Goal: Task Accomplishment & Management: Complete application form

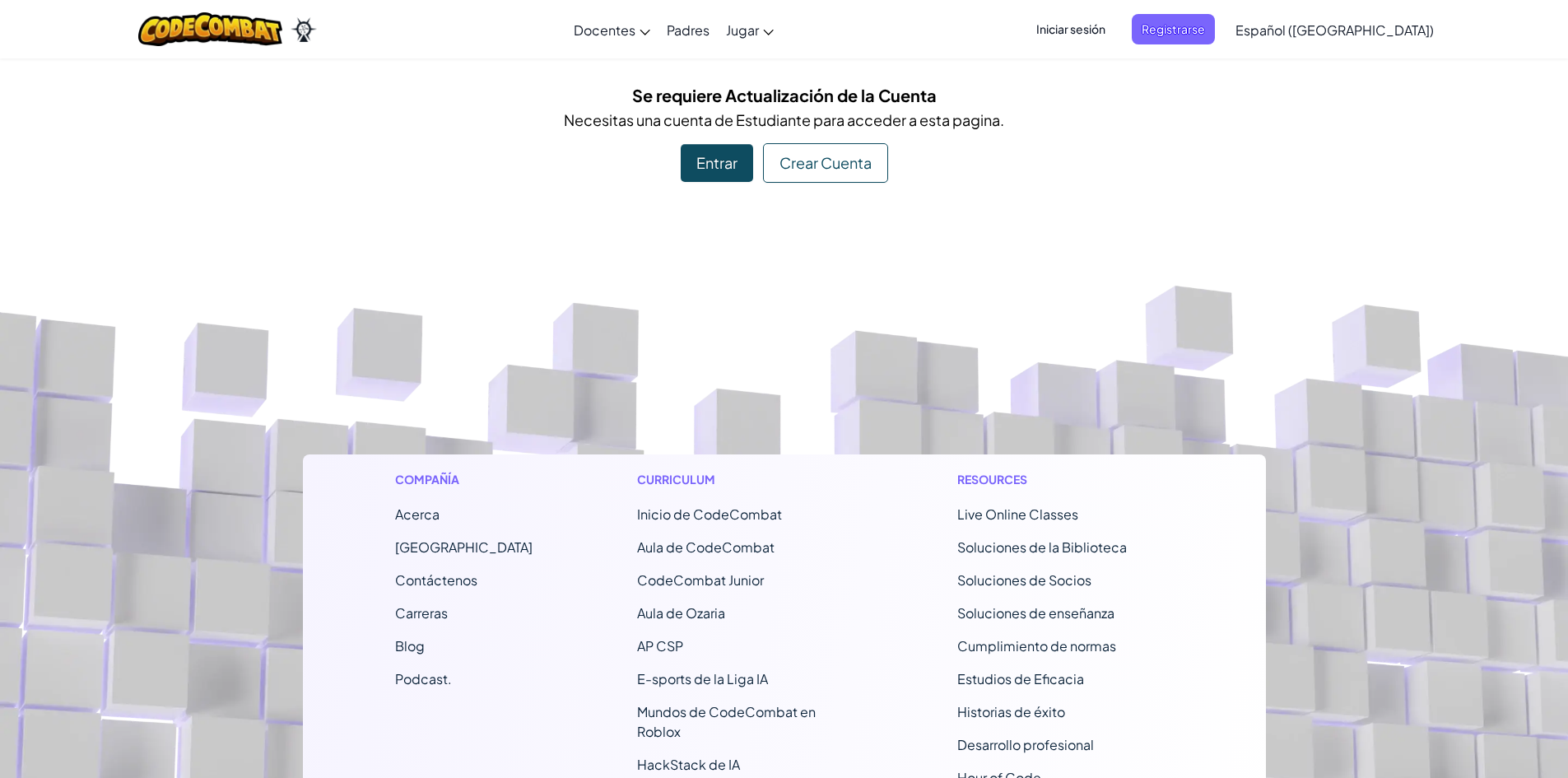
click at [1116, 34] on span "Iniciar sesión" at bounding box center [1071, 29] width 89 height 31
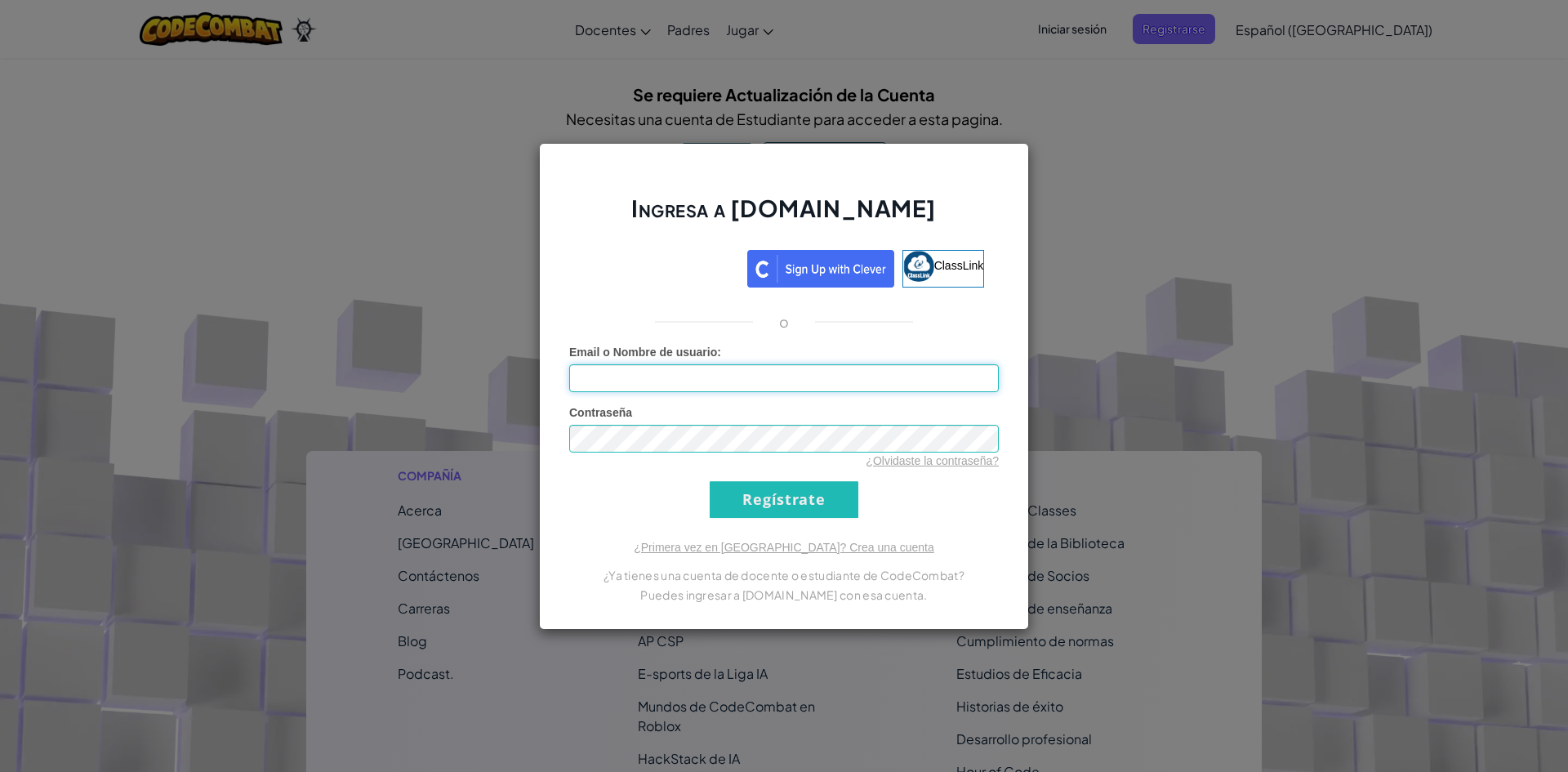
click at [698, 373] on input "Email o Nombre de usuario :" at bounding box center [784, 378] width 429 height 28
type input "[EMAIL_ADDRESS][DOMAIN_NAME]"
click at [710, 481] on input "Regístrate" at bounding box center [784, 499] width 149 height 37
